Goal: Task Accomplishment & Management: Use online tool/utility

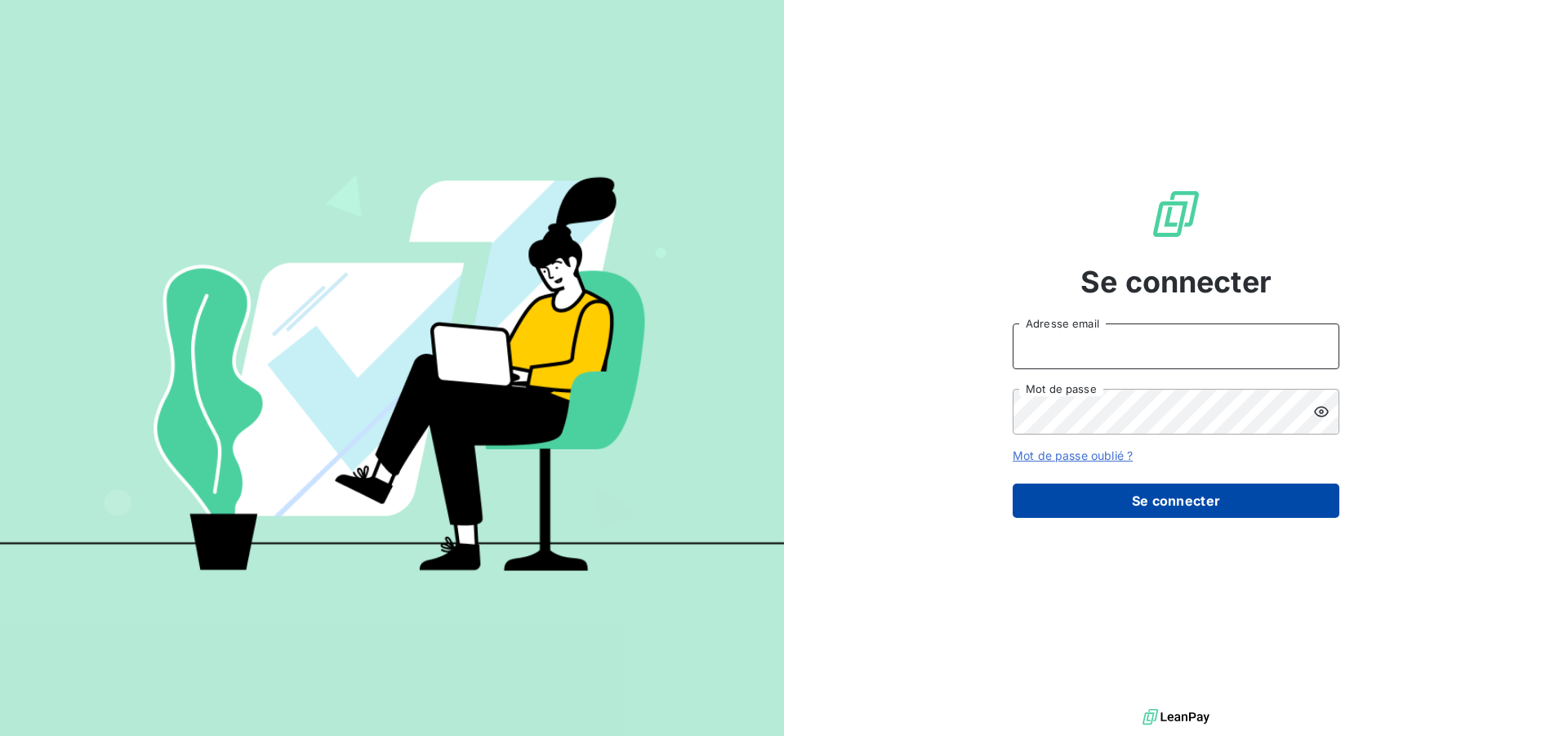
type input "[EMAIL_ADDRESS][DOMAIN_NAME]"
click at [1114, 504] on button "Se connecter" at bounding box center [1176, 501] width 326 height 34
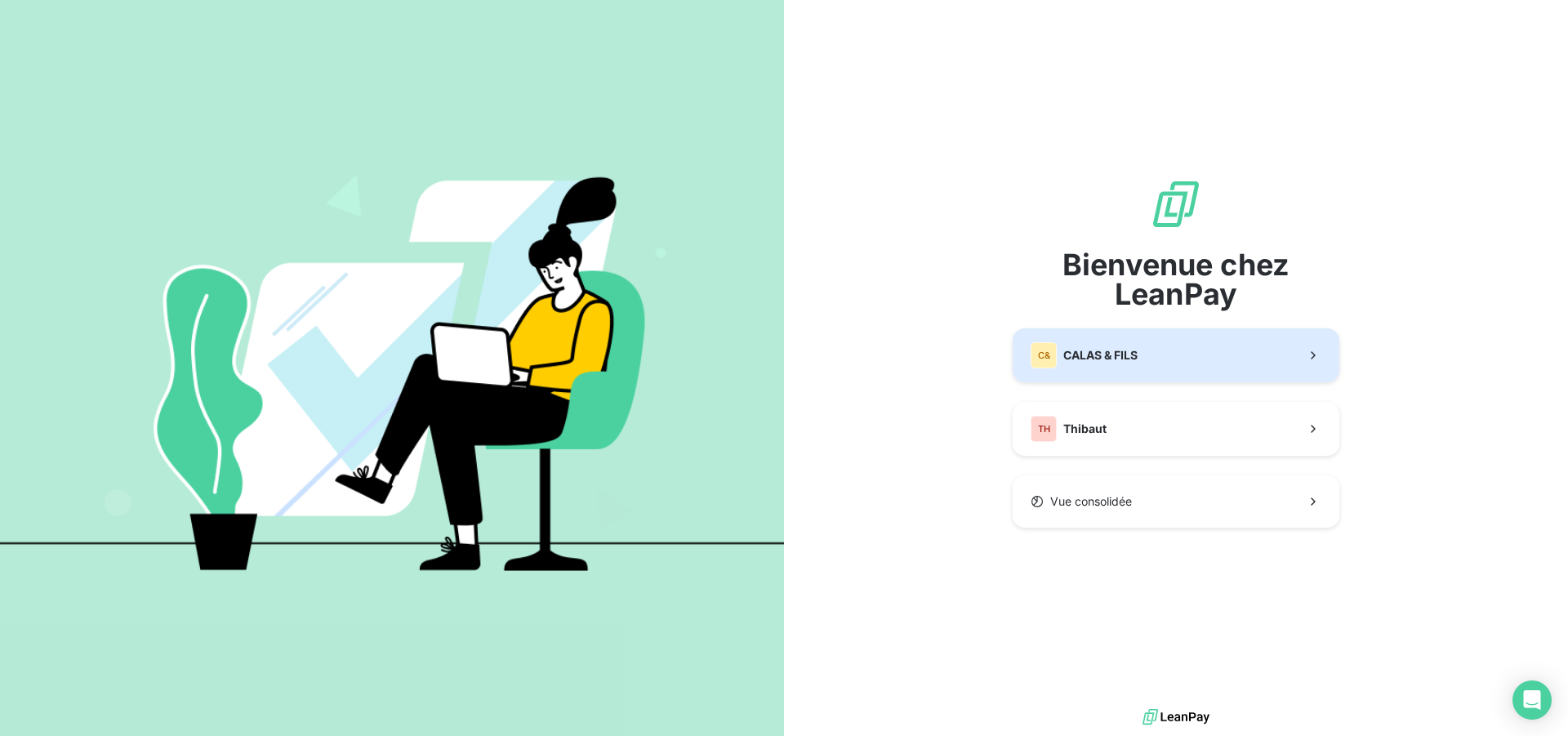
click at [1102, 350] on span "CALAS & FILS" at bounding box center [1101, 356] width 75 height 17
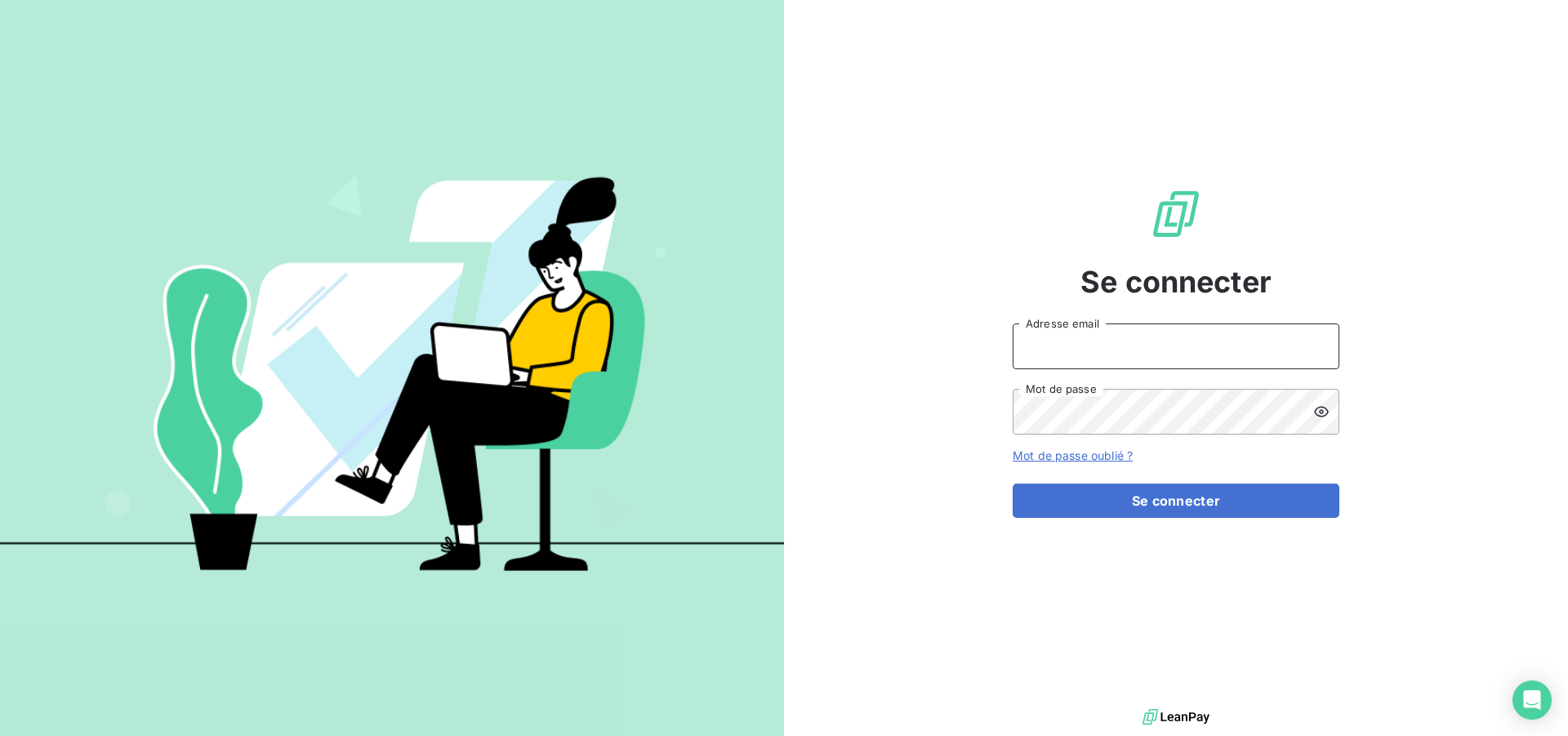
type input "[EMAIL_ADDRESS][DOMAIN_NAME]"
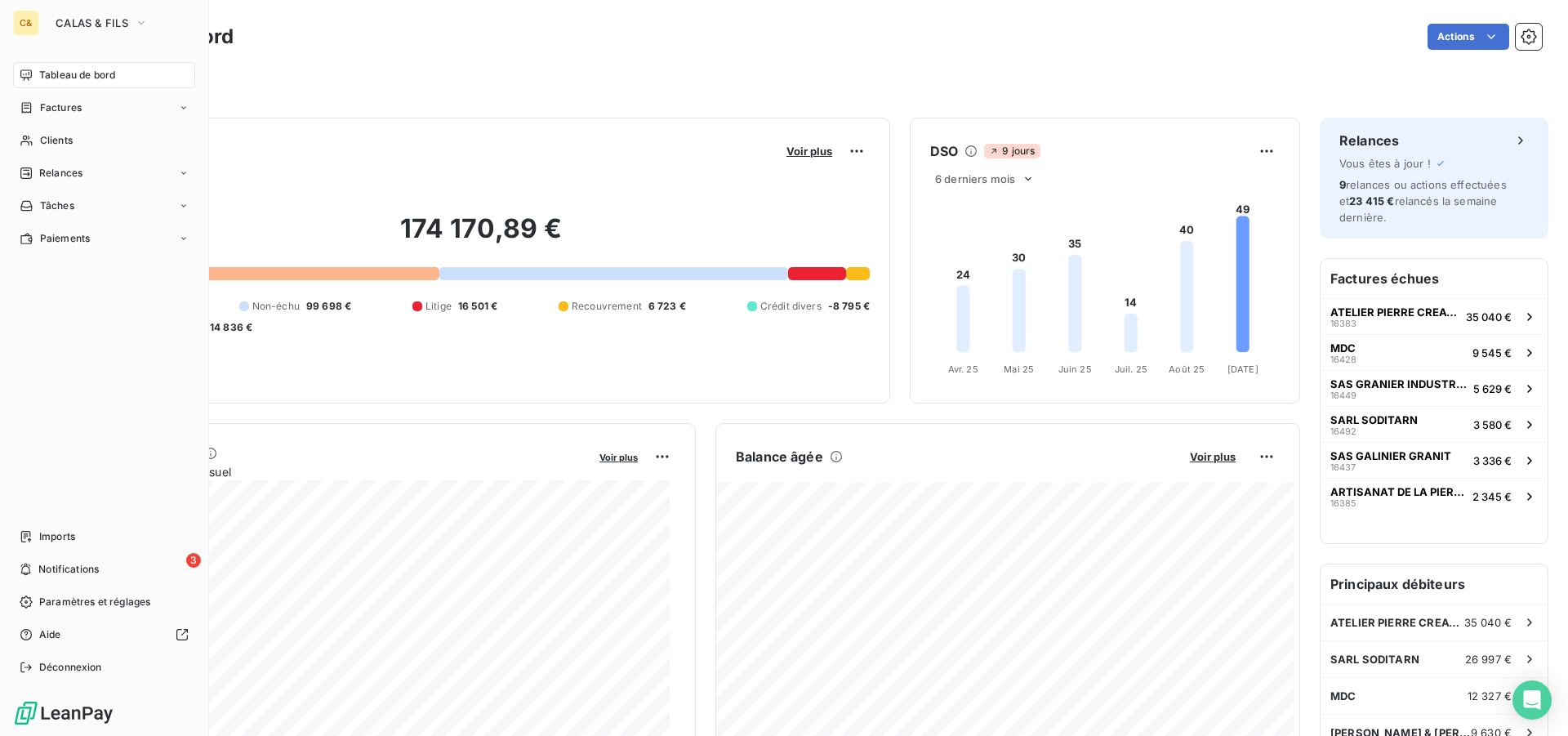
drag, startPoint x: 56, startPoint y: 140, endPoint x: 254, endPoint y: 154, distance: 198.5
click at [56, 140] on span "Clients" at bounding box center [55, 140] width 32 height 15
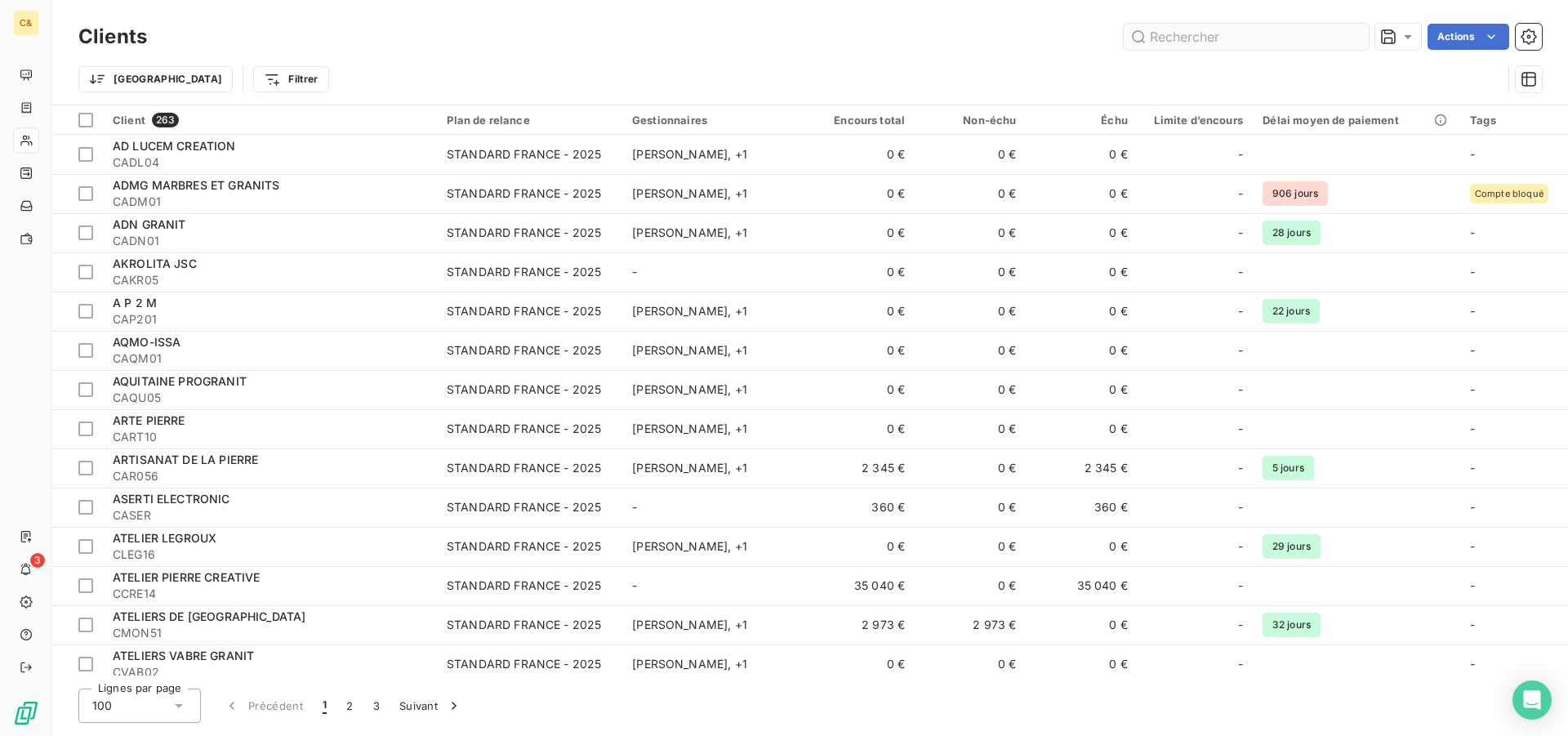
click at [1236, 40] on input "text" at bounding box center [1246, 37] width 245 height 26
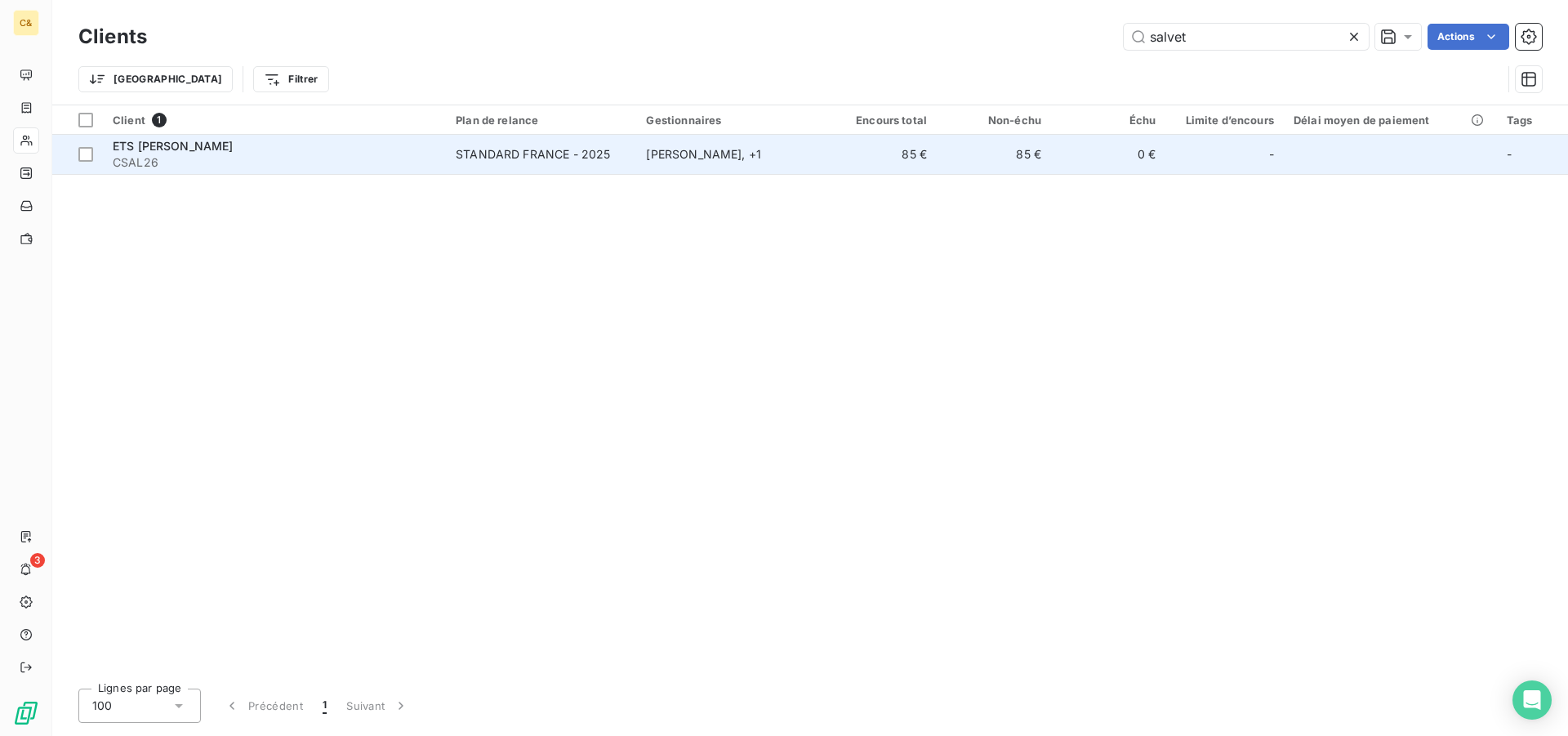
type input "salvet"
click at [408, 160] on span "CSAL26" at bounding box center [274, 162] width 324 height 17
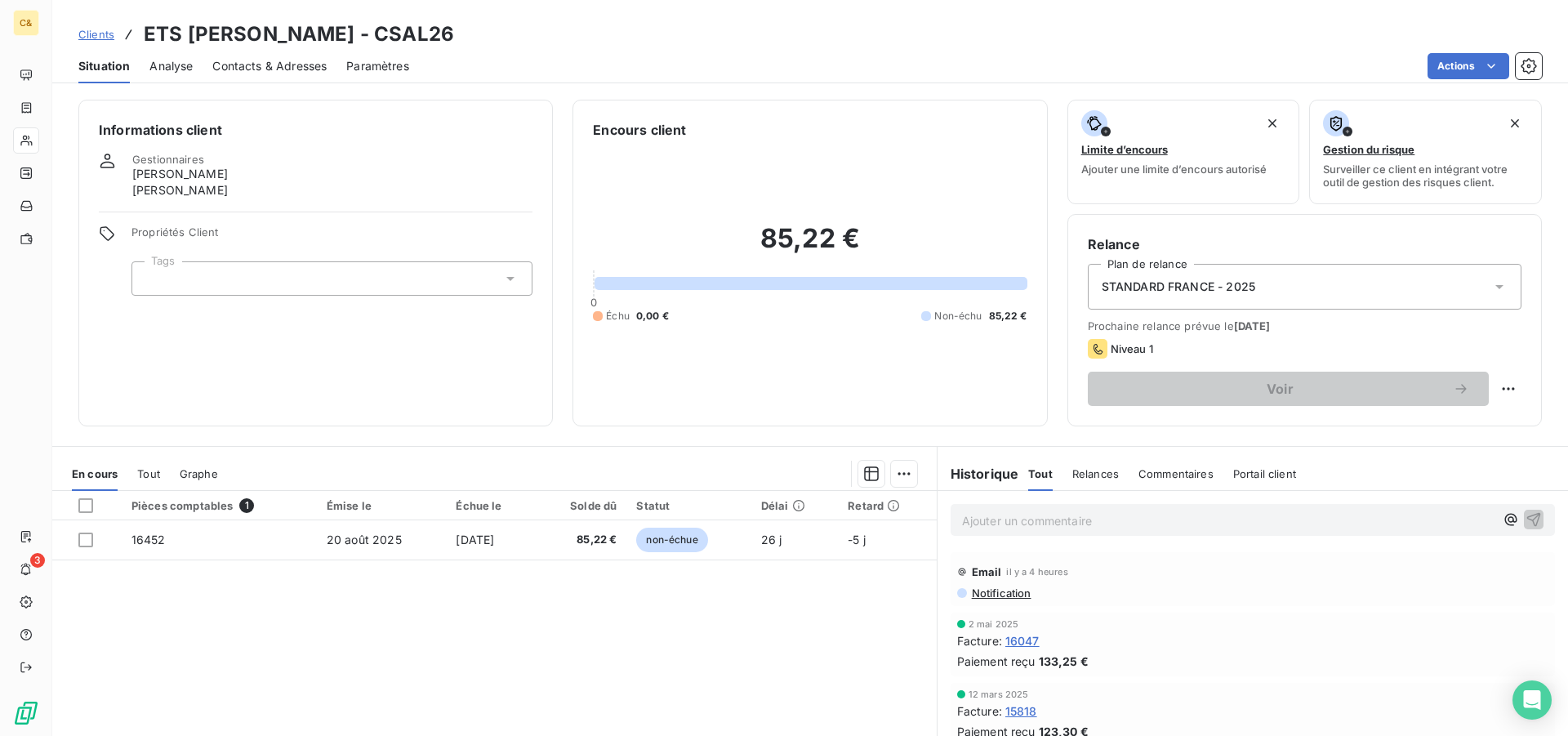
click at [411, 609] on div "Pièces comptables 1 Émise le Échue le Solde dû Statut Délai Retard 16452 [DATE]…" at bounding box center [495, 648] width 885 height 315
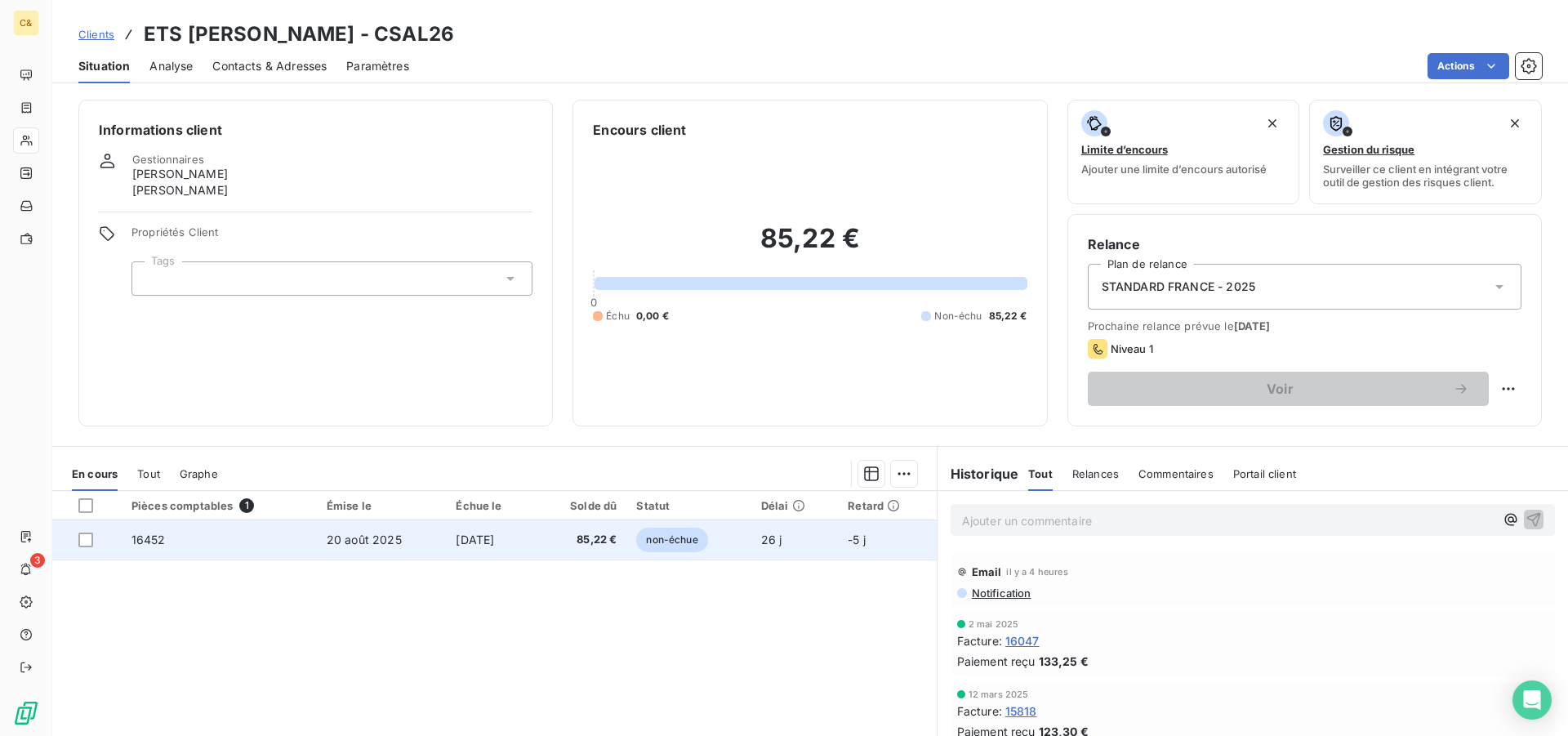
click at [554, 549] on td "85,22 €" at bounding box center [581, 540] width 90 height 40
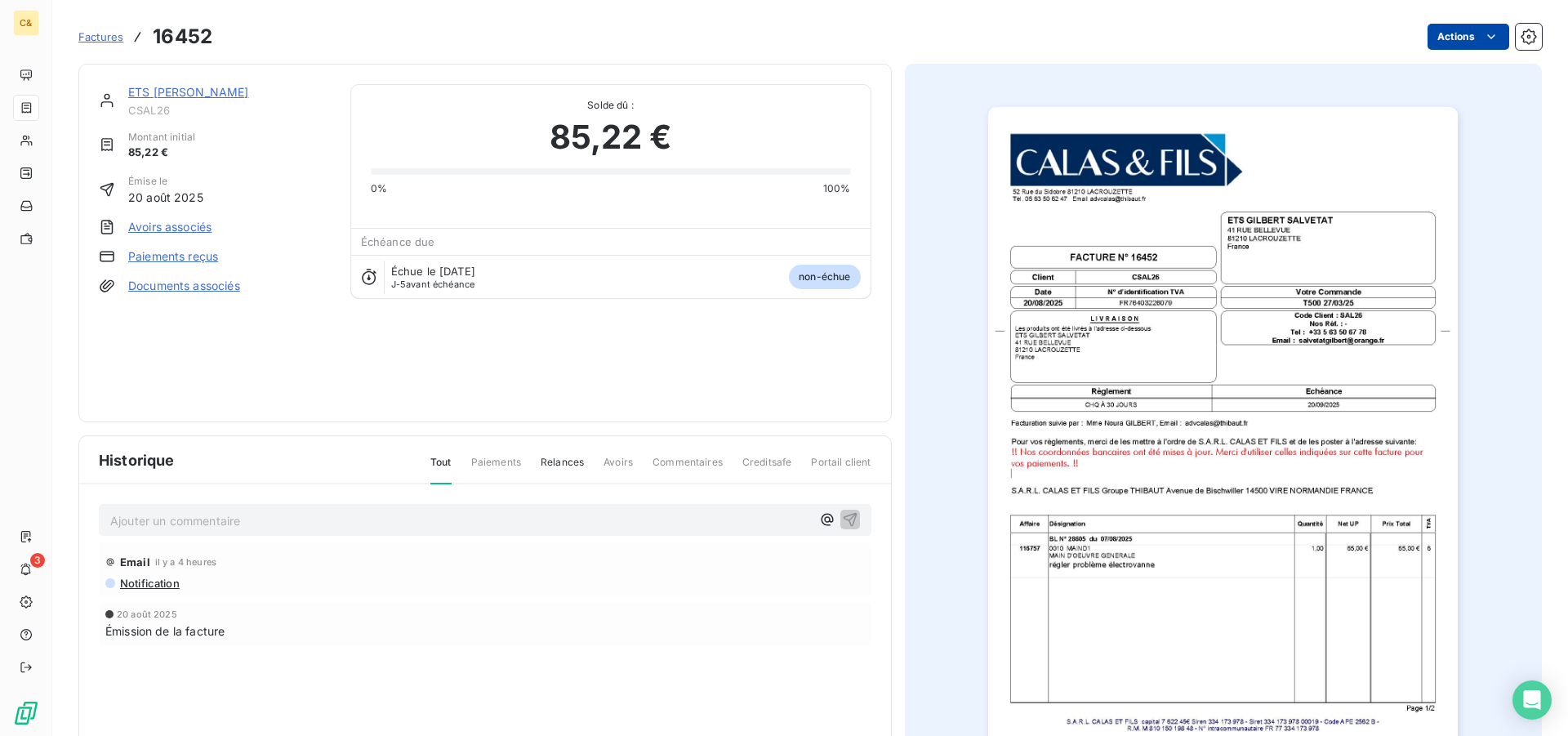
click at [1474, 25] on html "C& 3 Factures 16452 Actions ETS [PERSON_NAME] CSAL26 Montant initial 85,22 € Ém…" at bounding box center [784, 368] width 1568 height 736
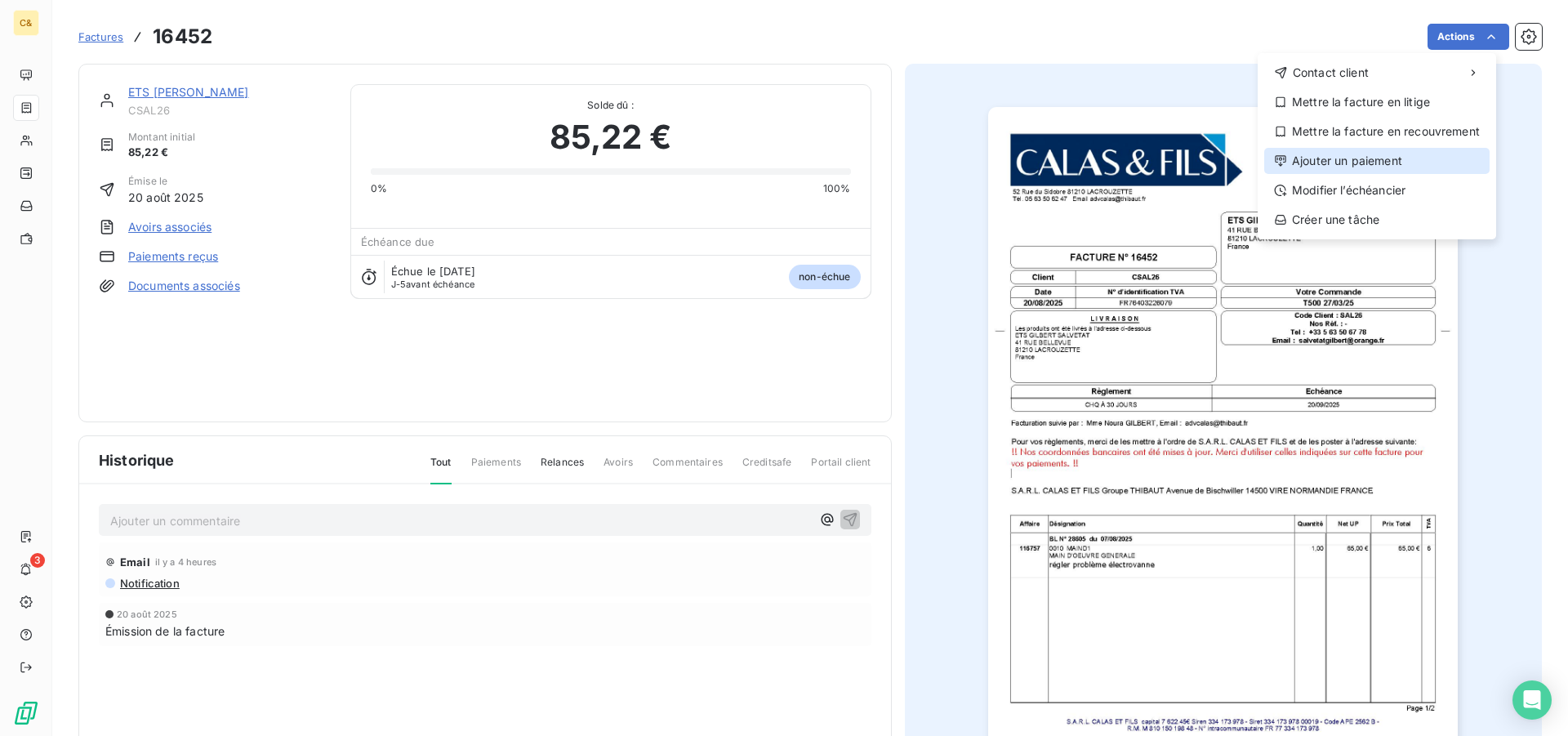
click at [1376, 155] on div "Ajouter un paiement" at bounding box center [1377, 160] width 226 height 26
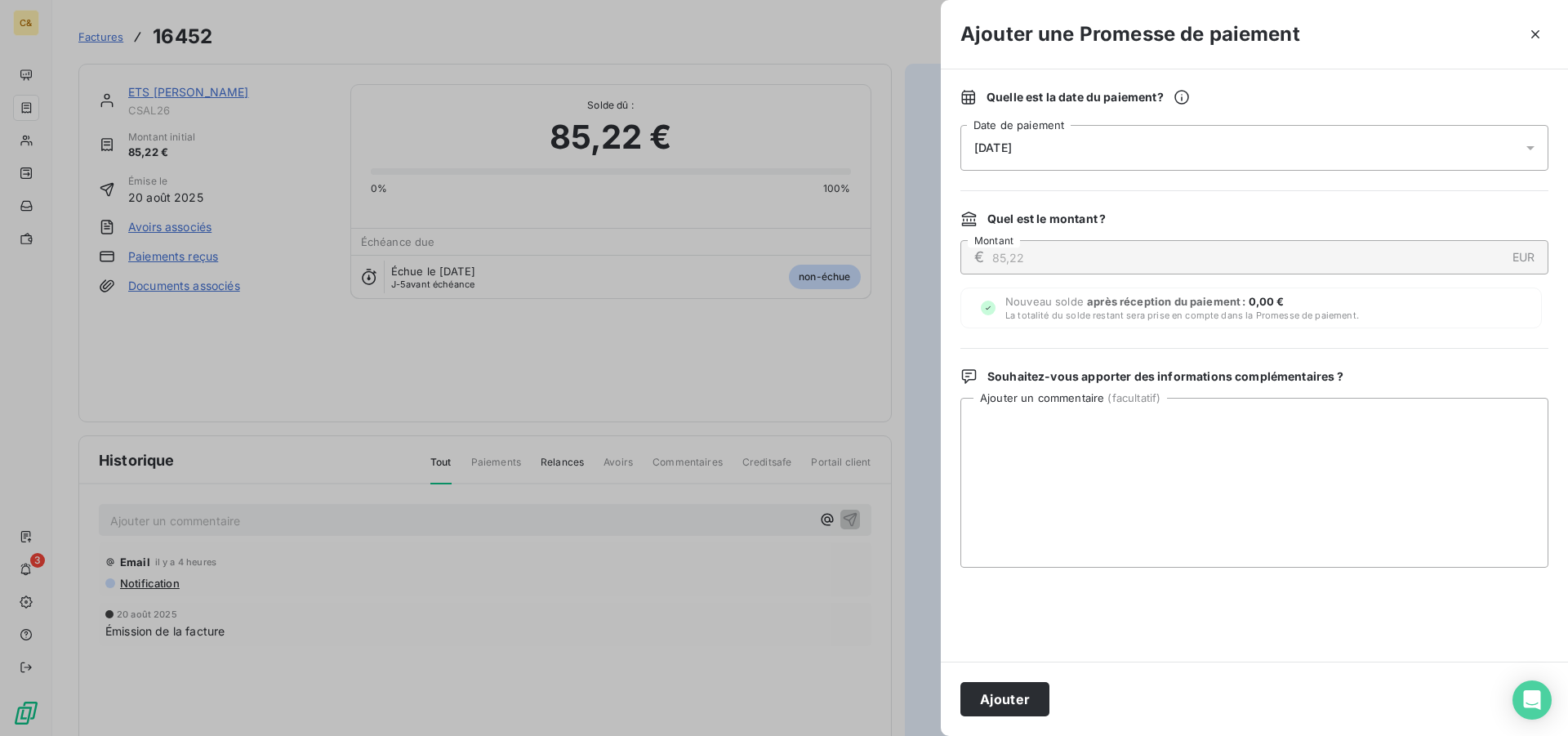
click at [1114, 160] on div "[DATE]" at bounding box center [1255, 148] width 588 height 46
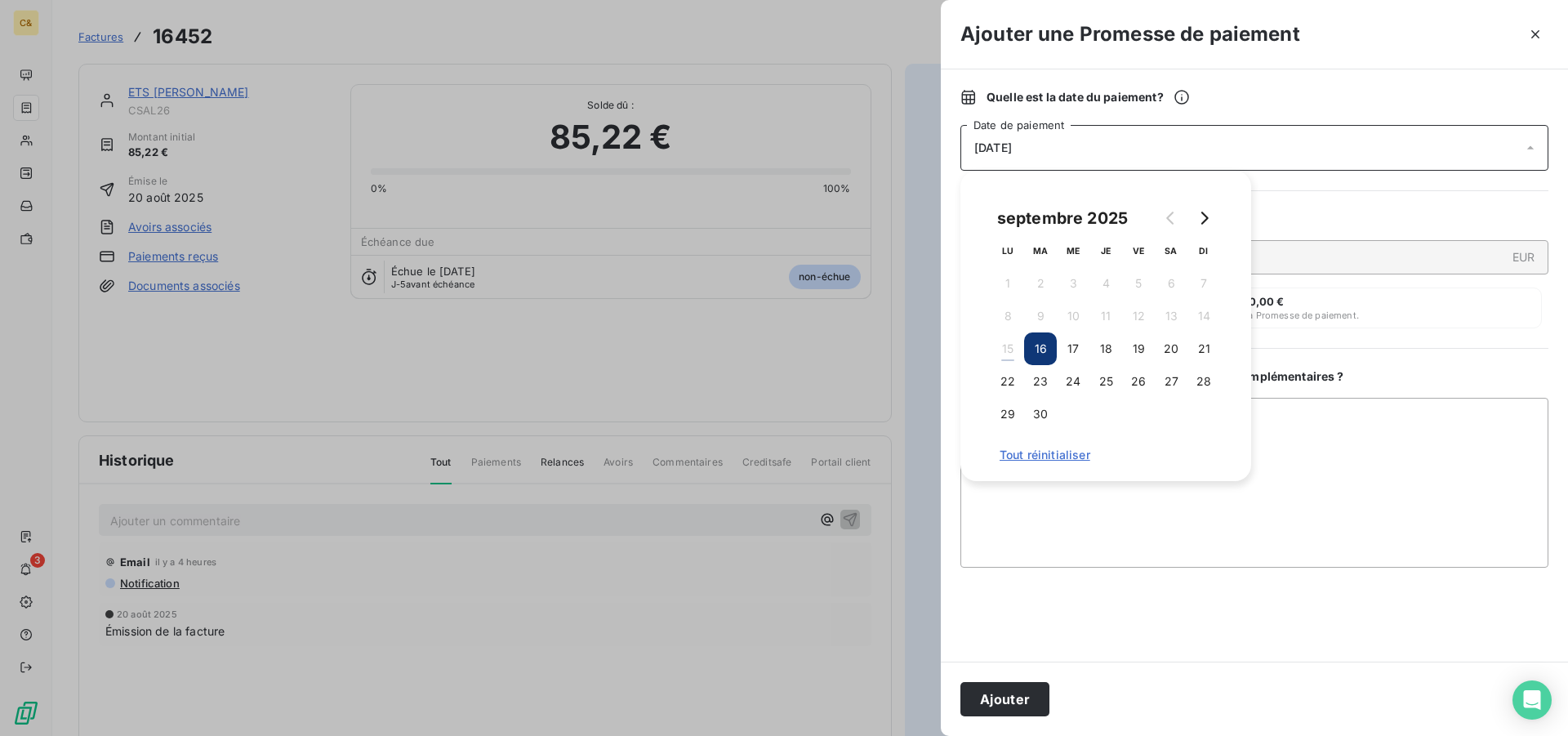
click at [1051, 346] on button "16" at bounding box center [1040, 349] width 32 height 32
click at [1036, 350] on button "16" at bounding box center [1040, 349] width 32 height 32
click at [1203, 491] on textarea "Ajouter un commentaire ( facultatif )" at bounding box center [1255, 483] width 588 height 170
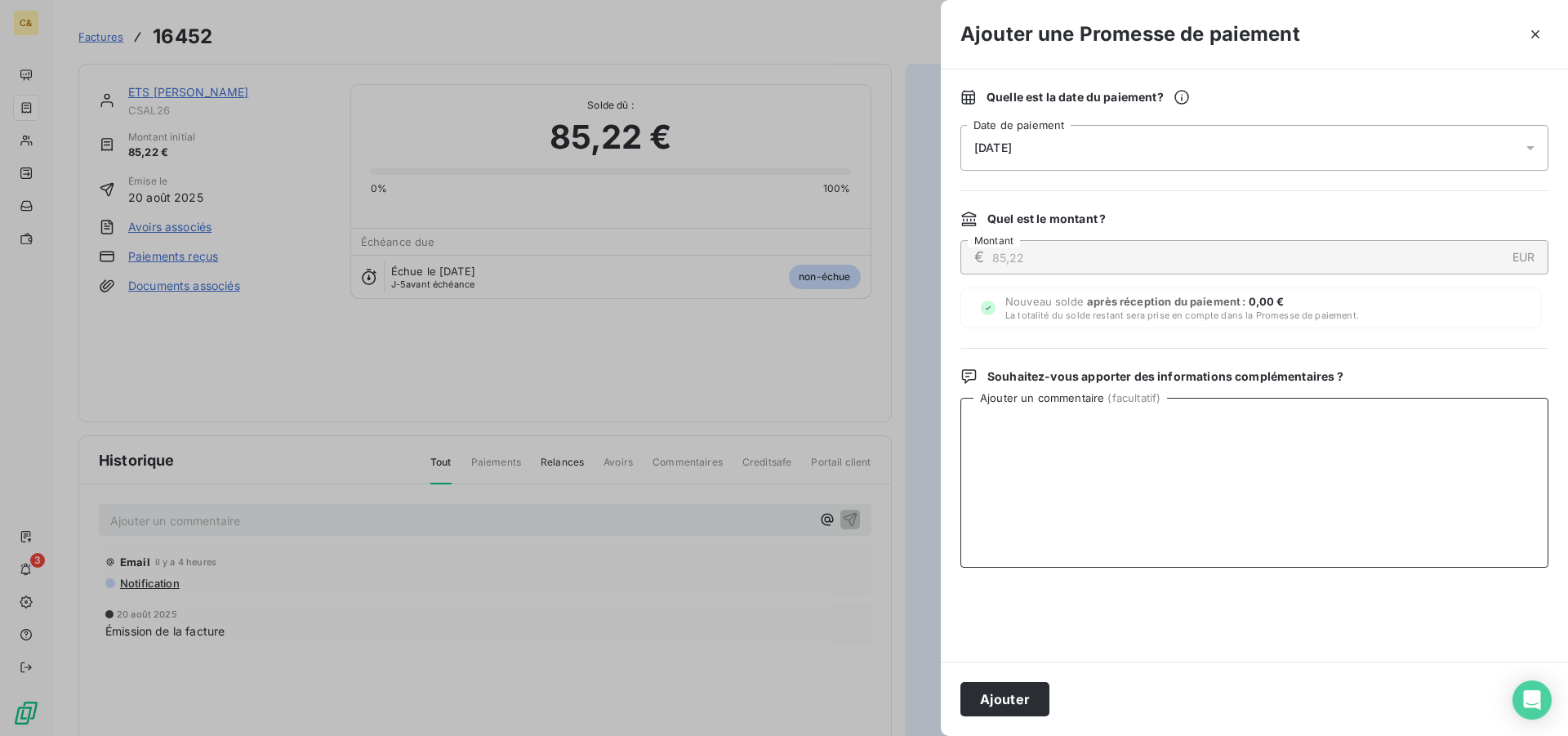
click at [1085, 456] on textarea "Ajouter un commentaire ( facultatif )" at bounding box center [1255, 483] width 588 height 170
type textarea "Virement fait le 15/09"
drag, startPoint x: 1026, startPoint y: 140, endPoint x: 1028, endPoint y: 154, distance: 14.1
click at [1012, 141] on span "[DATE]" at bounding box center [993, 148] width 38 height 13
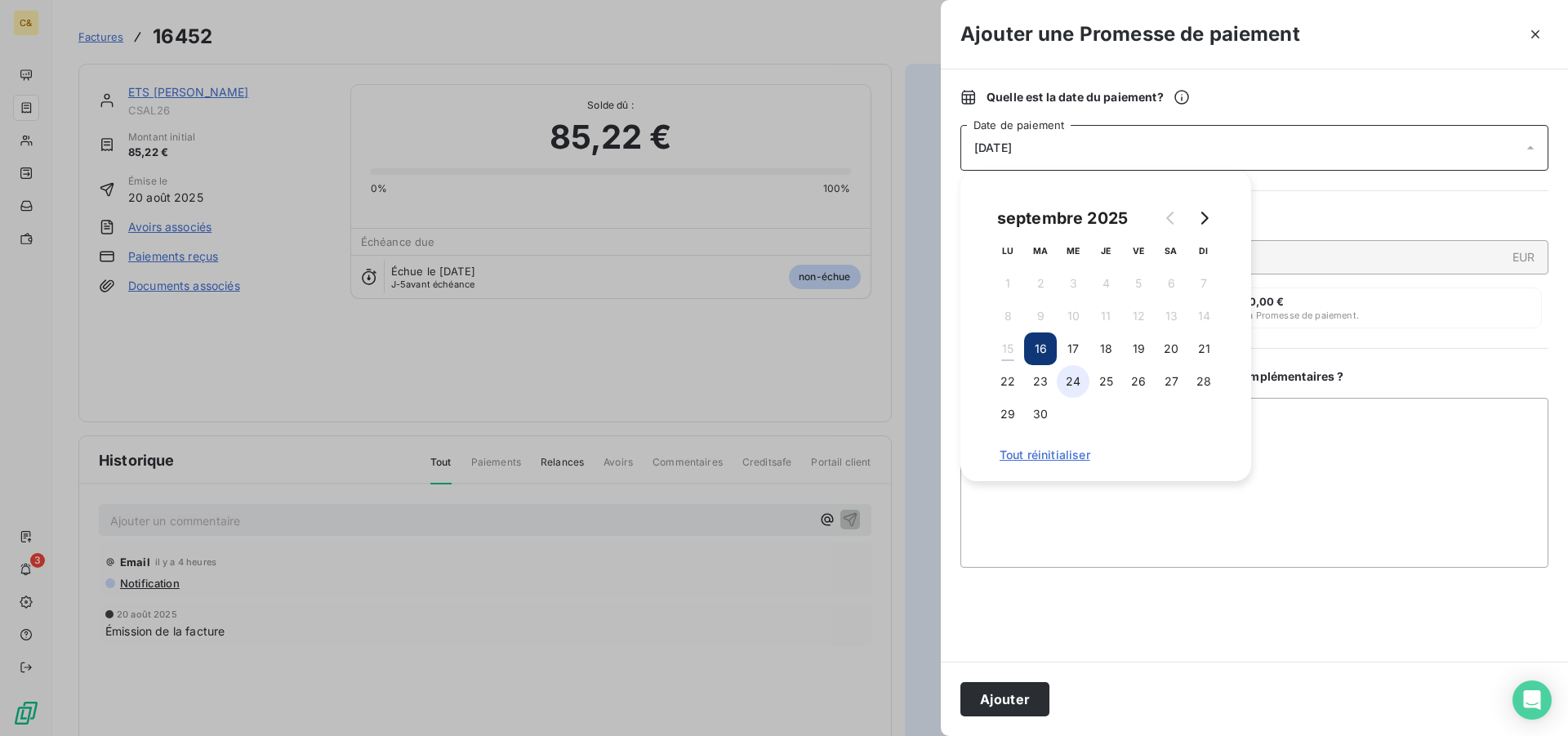
drag, startPoint x: 1079, startPoint y: 346, endPoint x: 1072, endPoint y: 371, distance: 26.0
click at [1079, 346] on button "17" at bounding box center [1073, 349] width 32 height 32
click at [1032, 530] on textarea "Virement fait le 15/09" at bounding box center [1255, 483] width 588 height 170
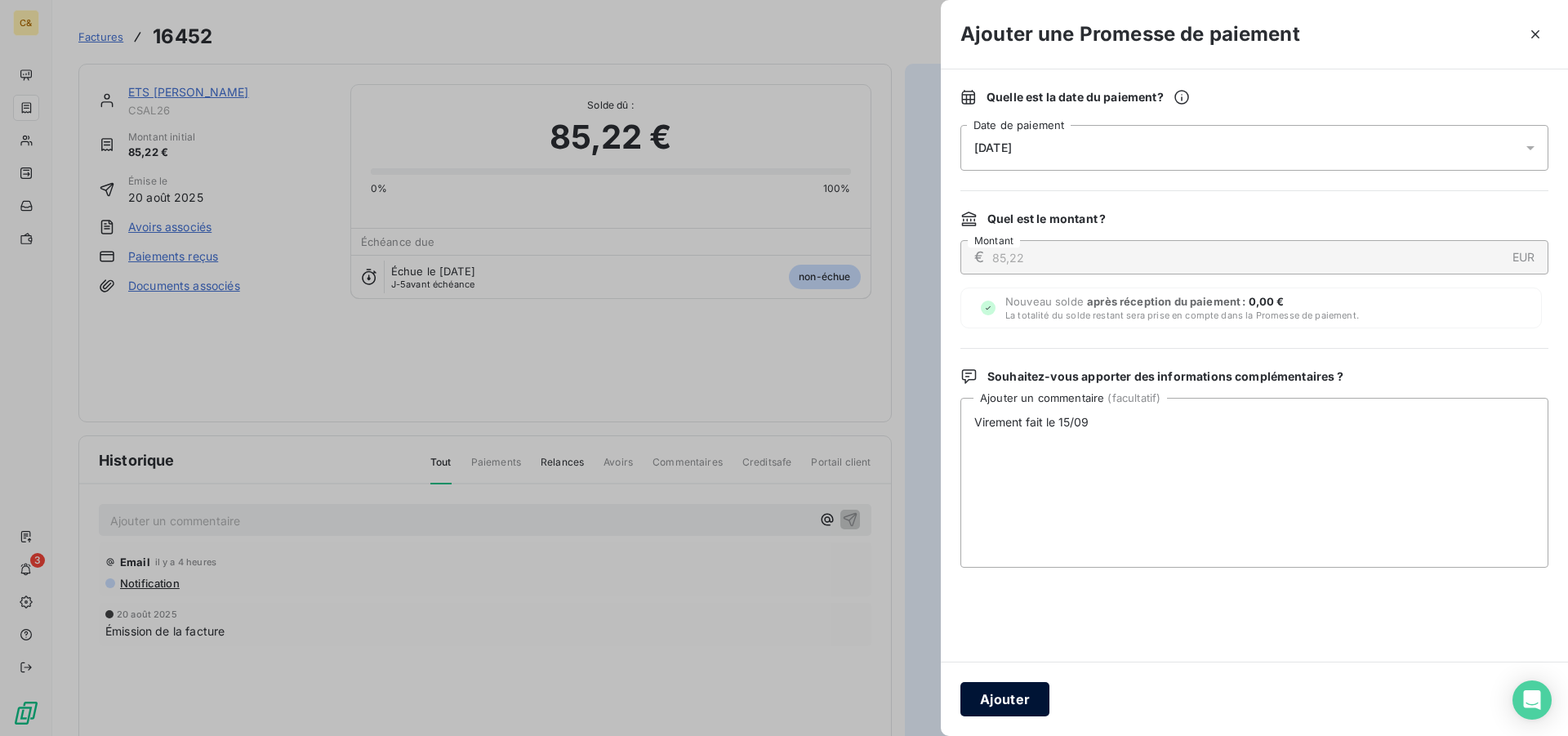
click at [1011, 693] on button "Ajouter" at bounding box center [1005, 699] width 89 height 34
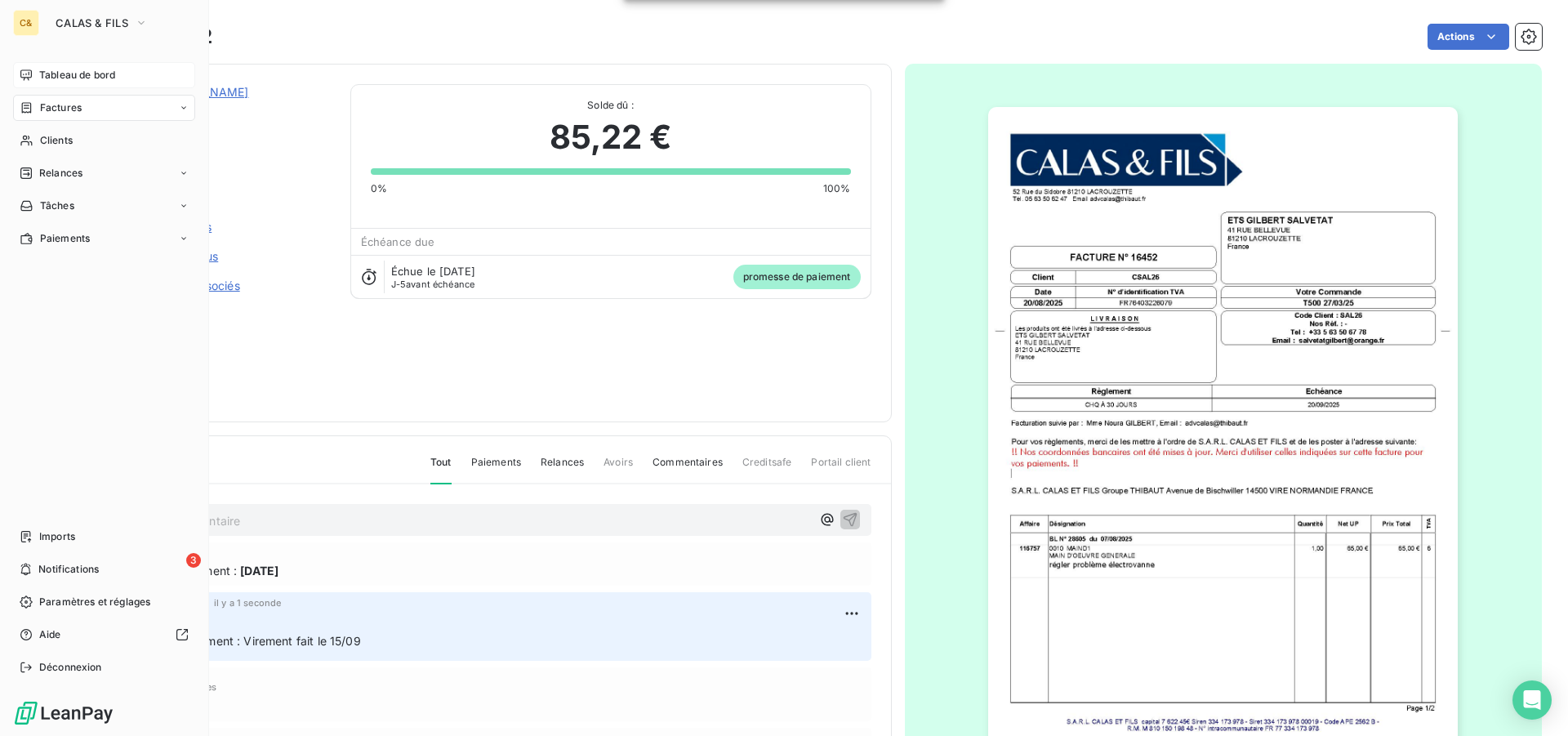
click at [77, 81] on span "Tableau de bord" at bounding box center [77, 76] width 76 height 15
